Goal: Navigation & Orientation: Find specific page/section

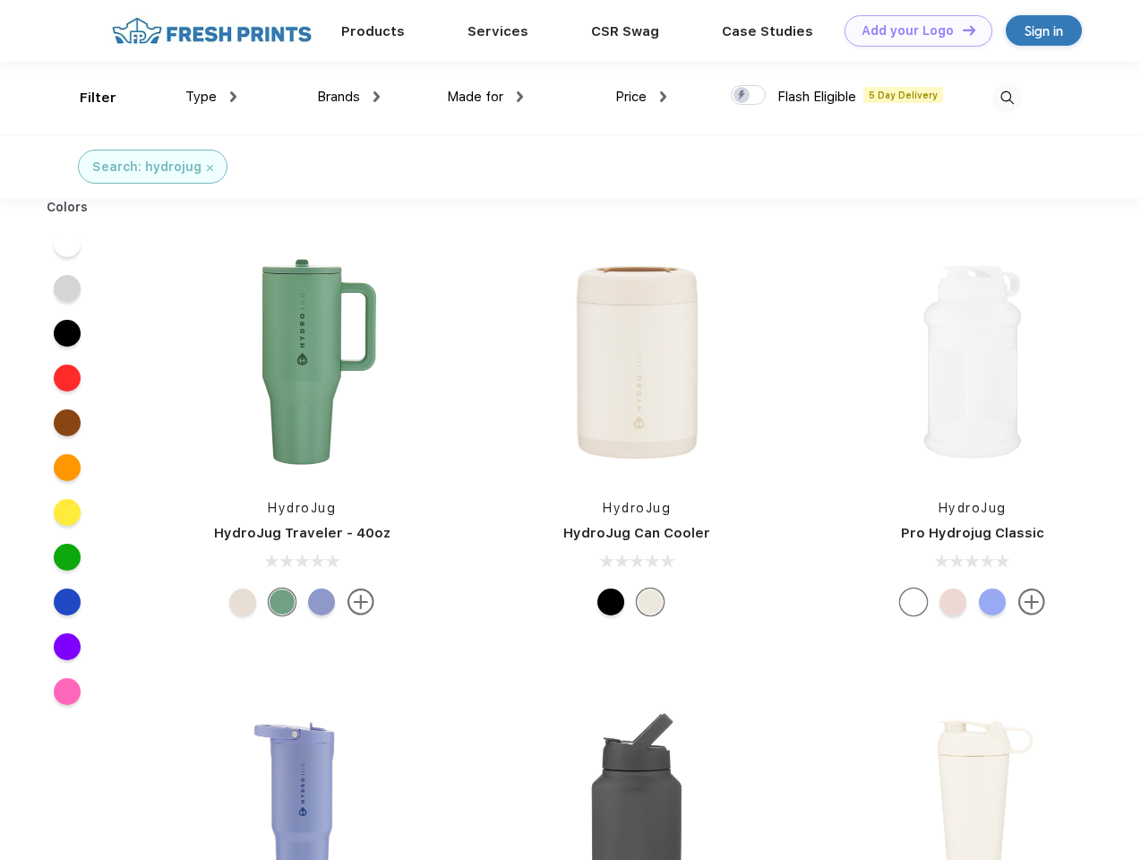
click at [912, 30] on link "Add your Logo Design Tool" at bounding box center [919, 30] width 148 height 31
click at [0, 0] on div "Design Tool" at bounding box center [0, 0] width 0 height 0
click at [961, 30] on link "Add your Logo Design Tool" at bounding box center [919, 30] width 148 height 31
click at [86, 98] on div "Filter" at bounding box center [98, 98] width 37 height 21
click at [211, 97] on span "Type" at bounding box center [200, 97] width 31 height 16
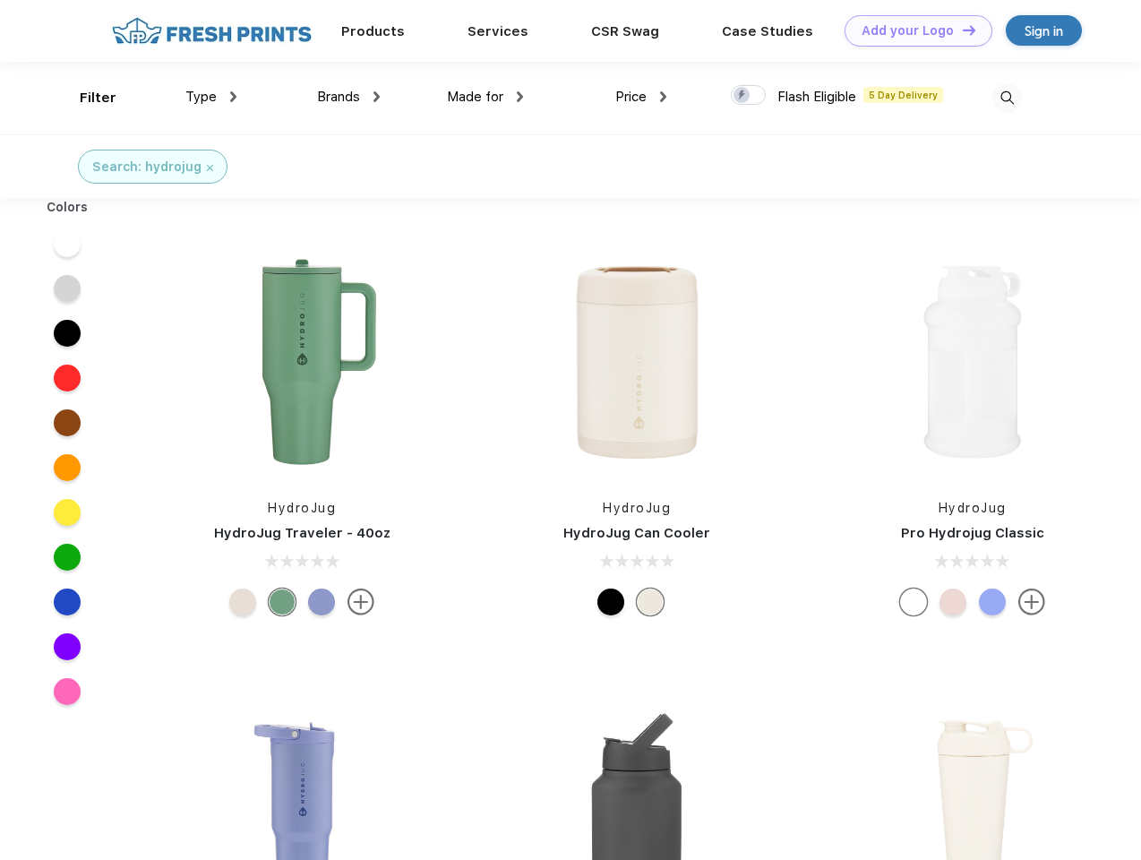
click at [348, 97] on span "Brands" at bounding box center [338, 97] width 43 height 16
click at [485, 97] on span "Made for" at bounding box center [475, 97] width 56 height 16
click at [641, 97] on span "Price" at bounding box center [630, 97] width 31 height 16
click at [749, 96] on div at bounding box center [748, 95] width 35 height 20
click at [742, 96] on input "checkbox" at bounding box center [737, 90] width 12 height 12
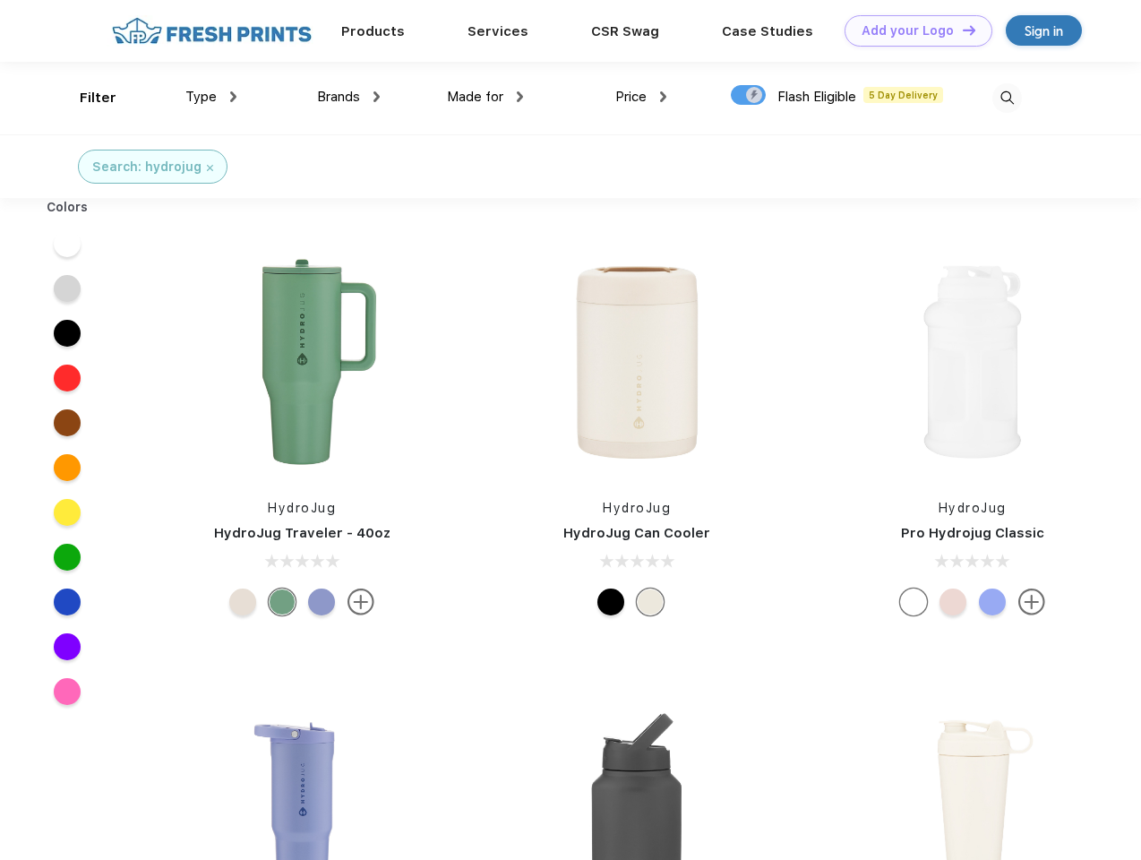
click at [1007, 98] on img at bounding box center [1007, 98] width 30 height 30
